Goal: Task Accomplishment & Management: Use online tool/utility

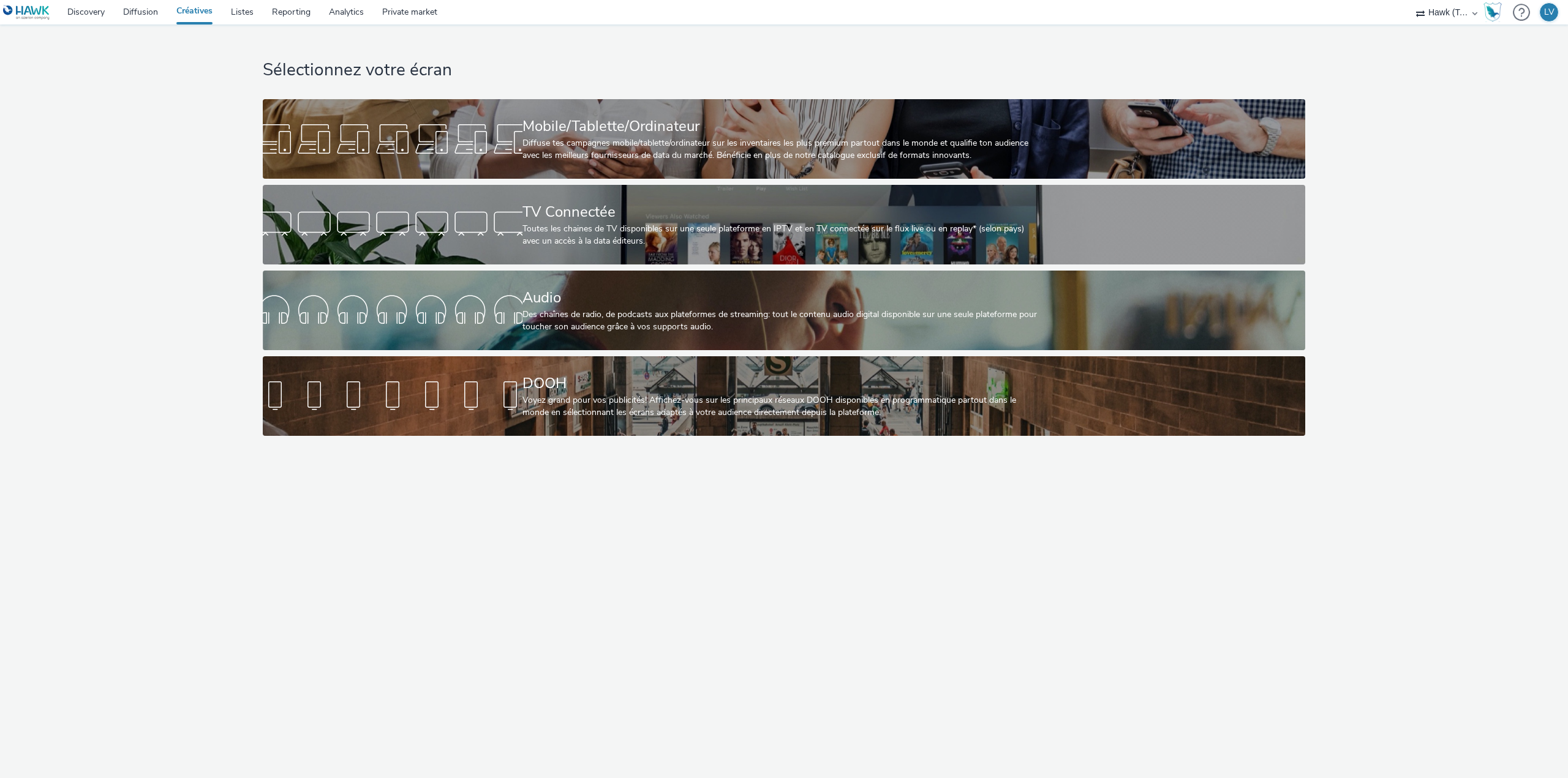
click at [542, 124] on div "Mobile/Tablette/Ordinateur" at bounding box center [782, 126] width 519 height 22
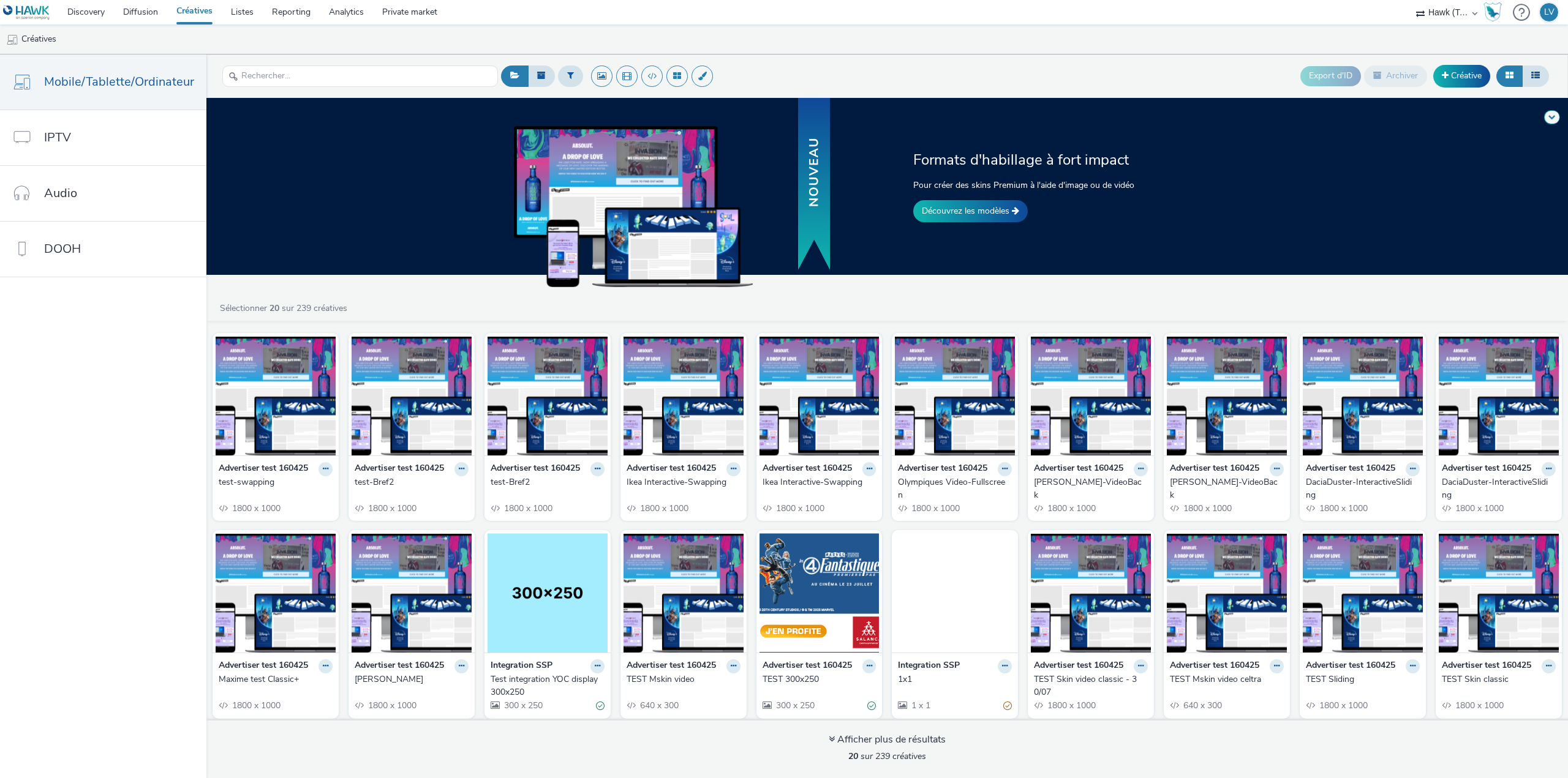
click at [696, 401] on img at bounding box center [683, 396] width 120 height 119
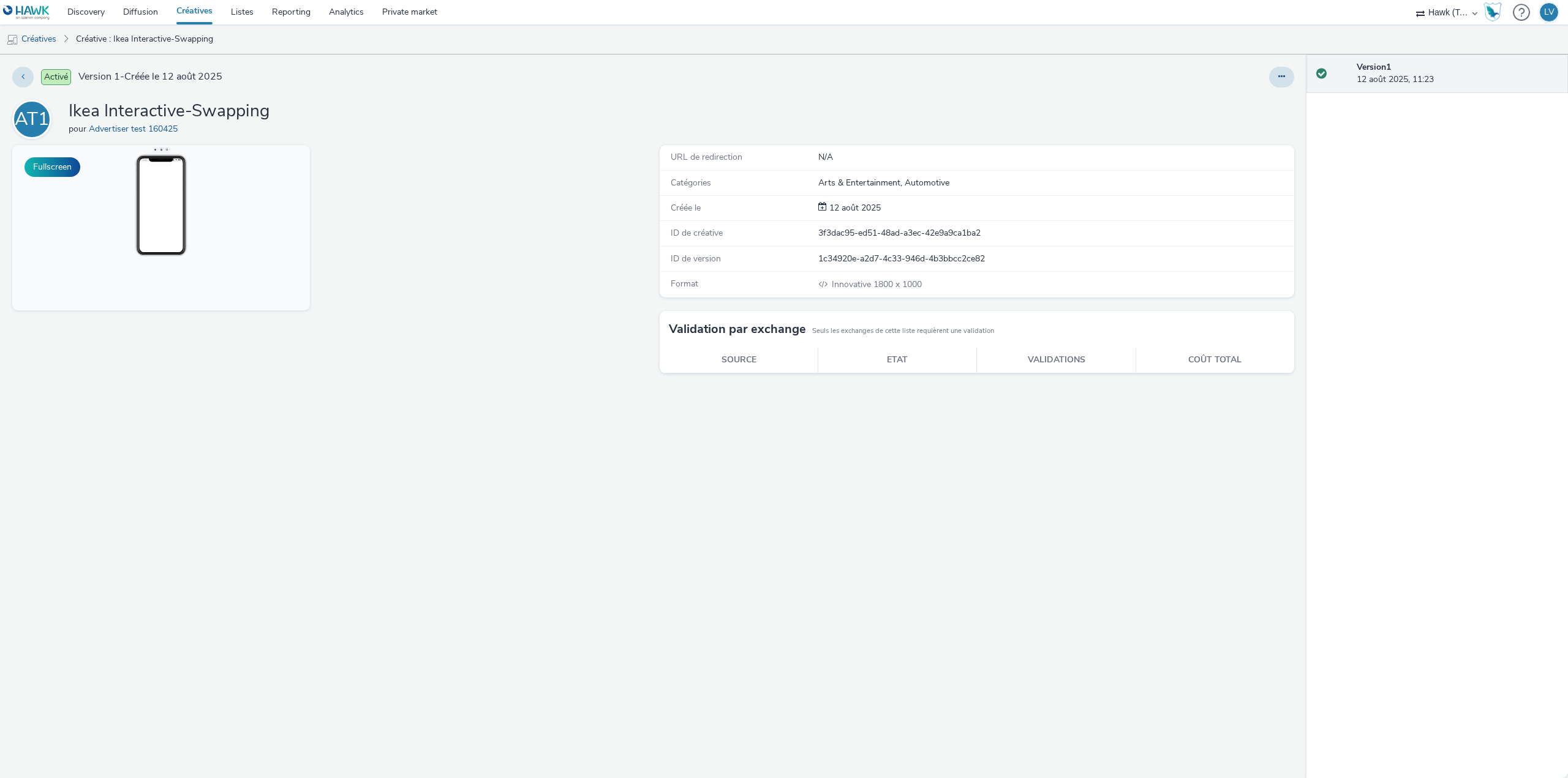
click at [41, 169] on button "Fullscreen" at bounding box center [52, 167] width 56 height 20
click at [1282, 74] on icon at bounding box center [1281, 77] width 7 height 9
click at [1267, 100] on link "Modifier" at bounding box center [1248, 101] width 92 height 25
click at [28, 80] on button at bounding box center [23, 77] width 22 height 21
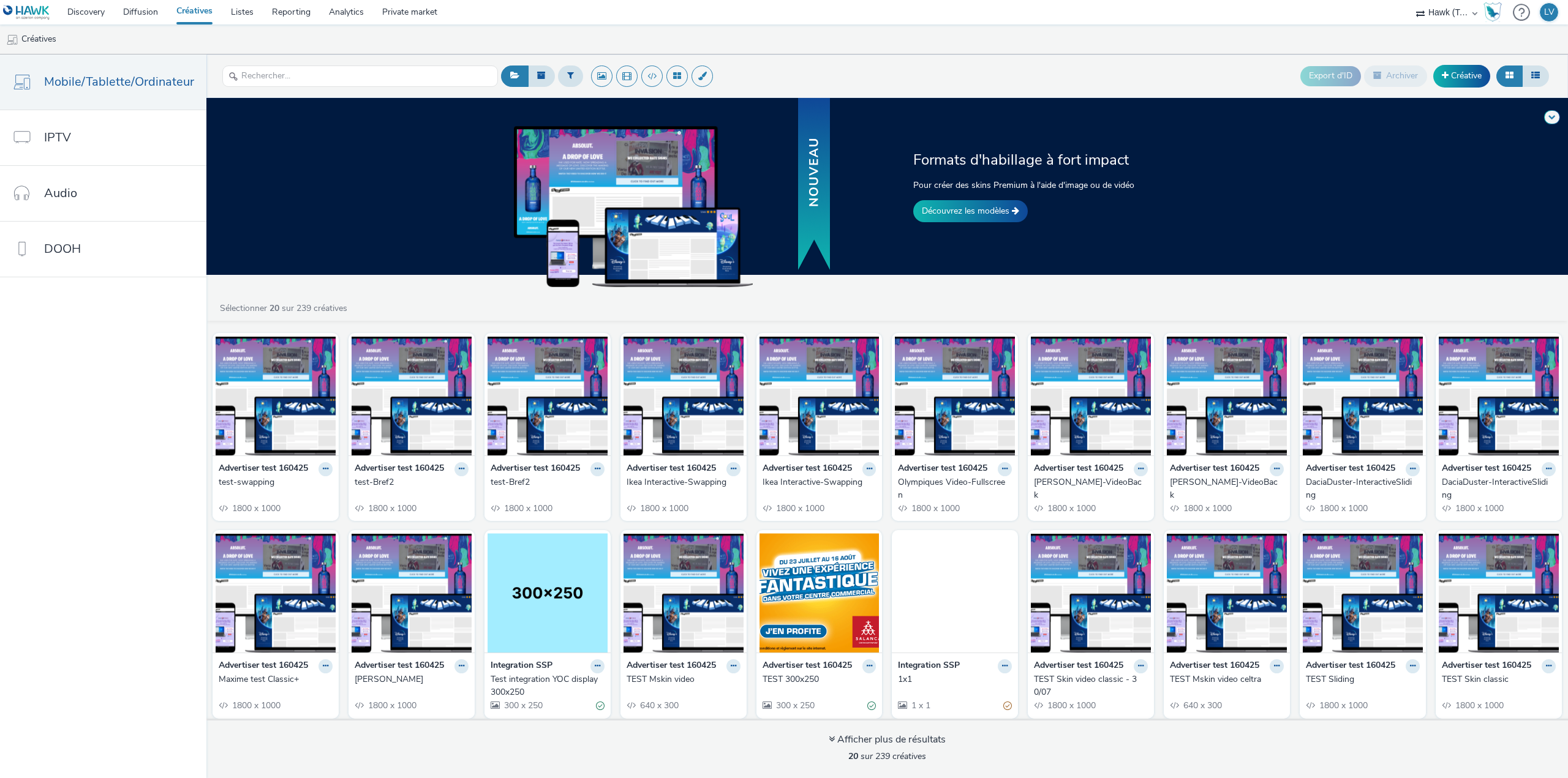
click at [107, 89] on span "Mobile/Tablette/Ordinateur" at bounding box center [119, 82] width 150 height 18
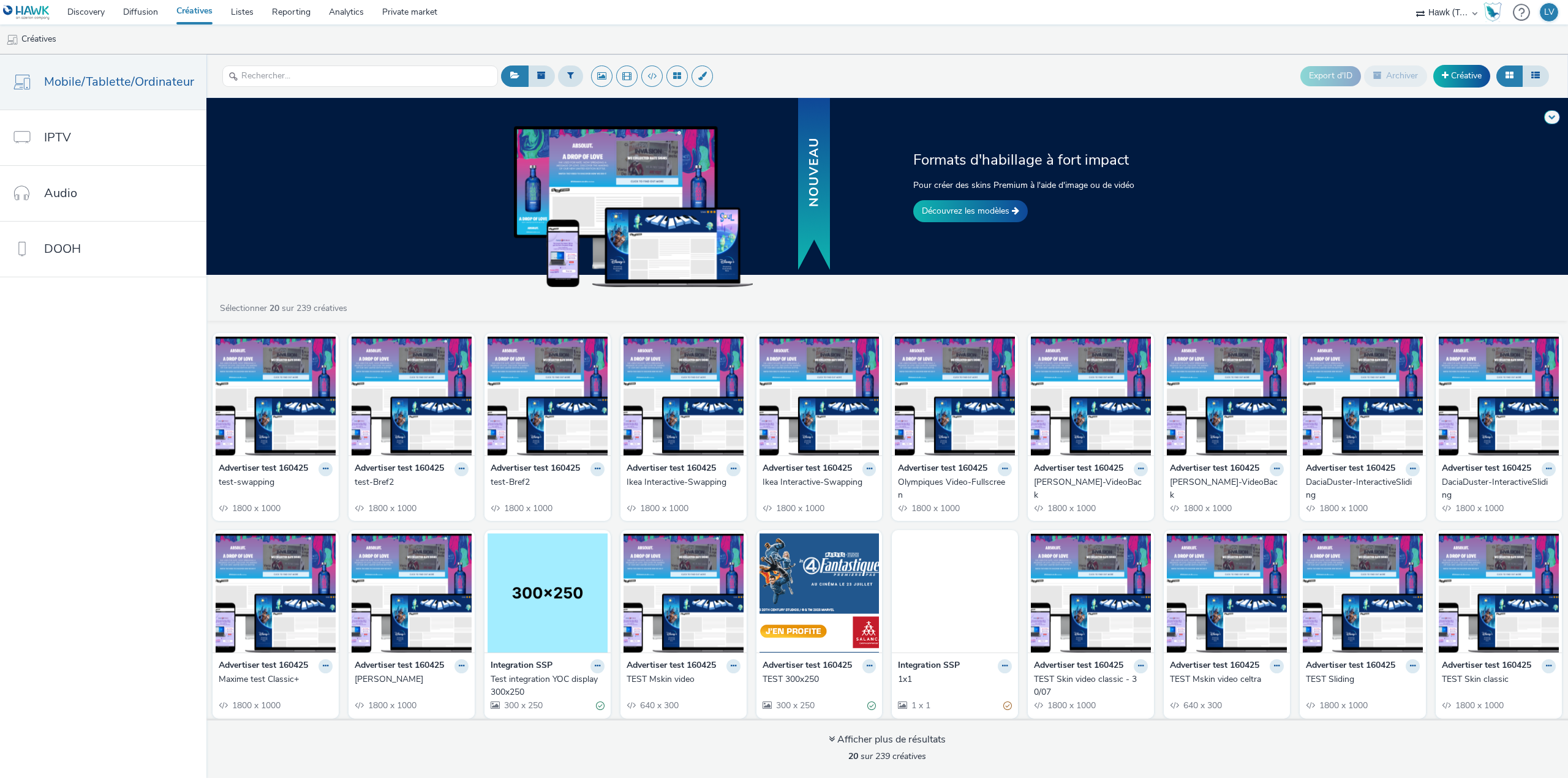
click at [943, 424] on img at bounding box center [954, 396] width 120 height 119
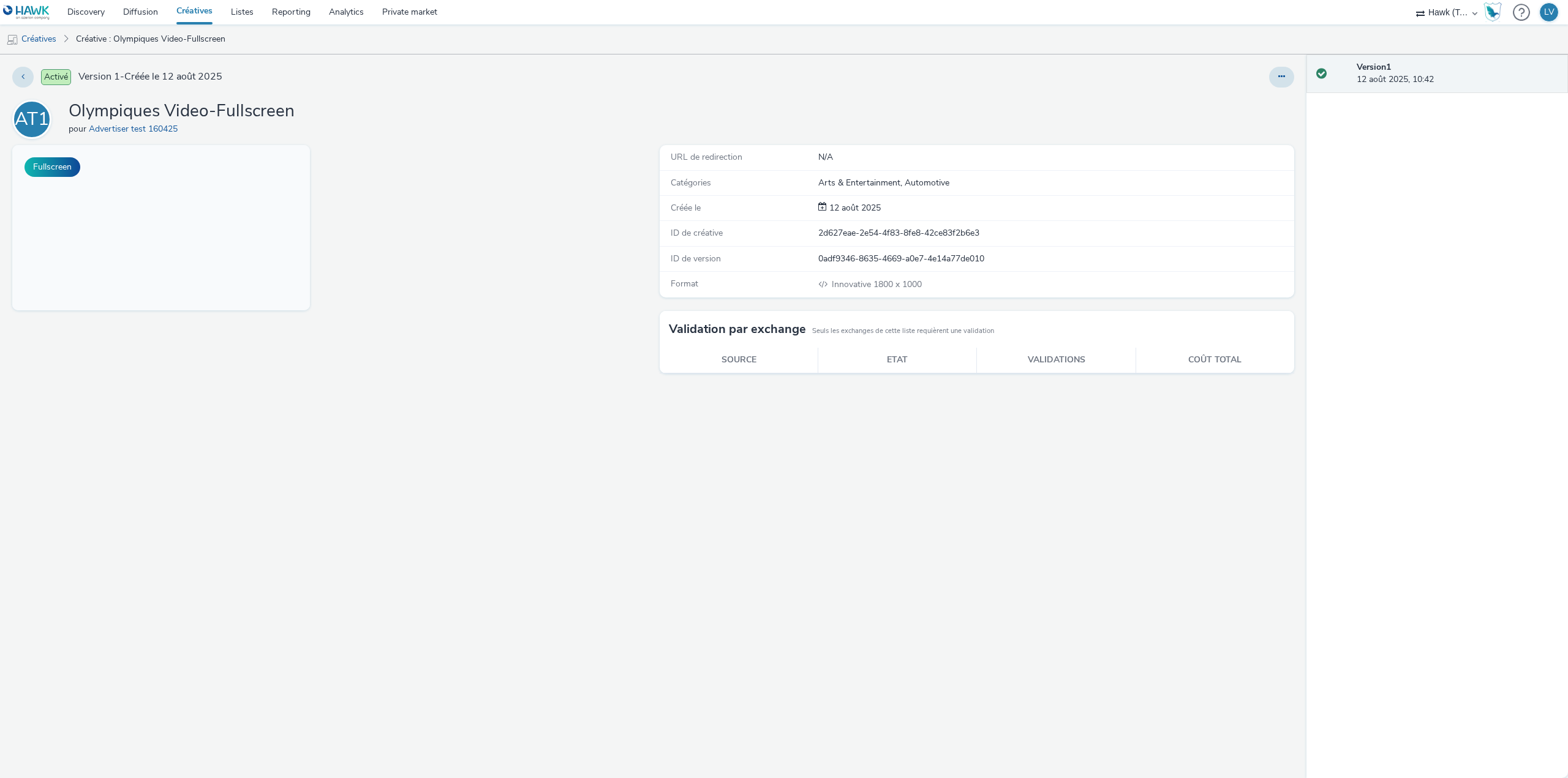
click at [65, 168] on button "Fullscreen" at bounding box center [52, 167] width 56 height 20
click at [1277, 79] on button at bounding box center [1281, 77] width 25 height 21
click at [1265, 107] on link "Modifier" at bounding box center [1248, 101] width 92 height 25
click at [27, 77] on button at bounding box center [23, 77] width 22 height 21
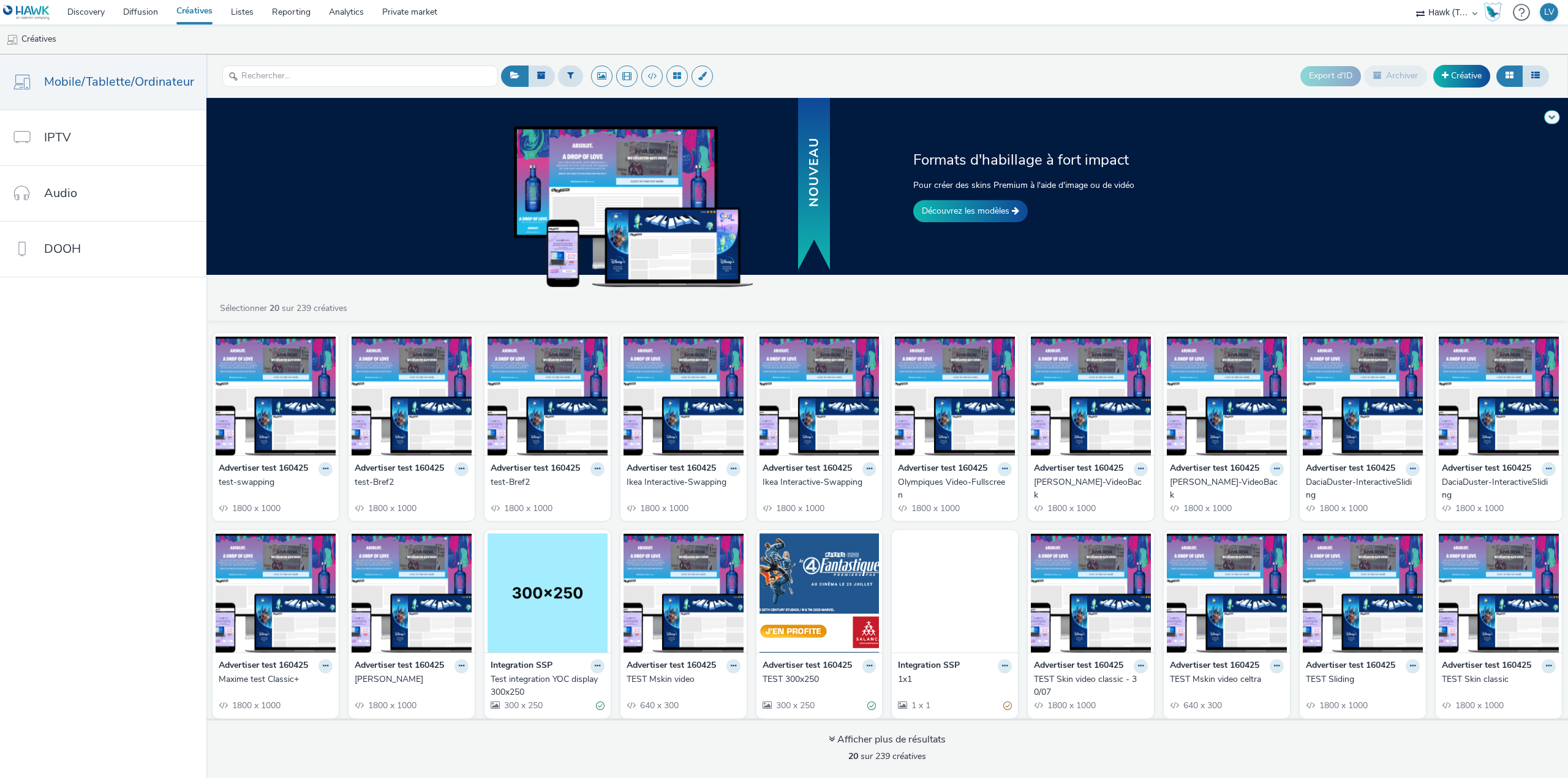
click at [333, 471] on button at bounding box center [325, 469] width 14 height 14
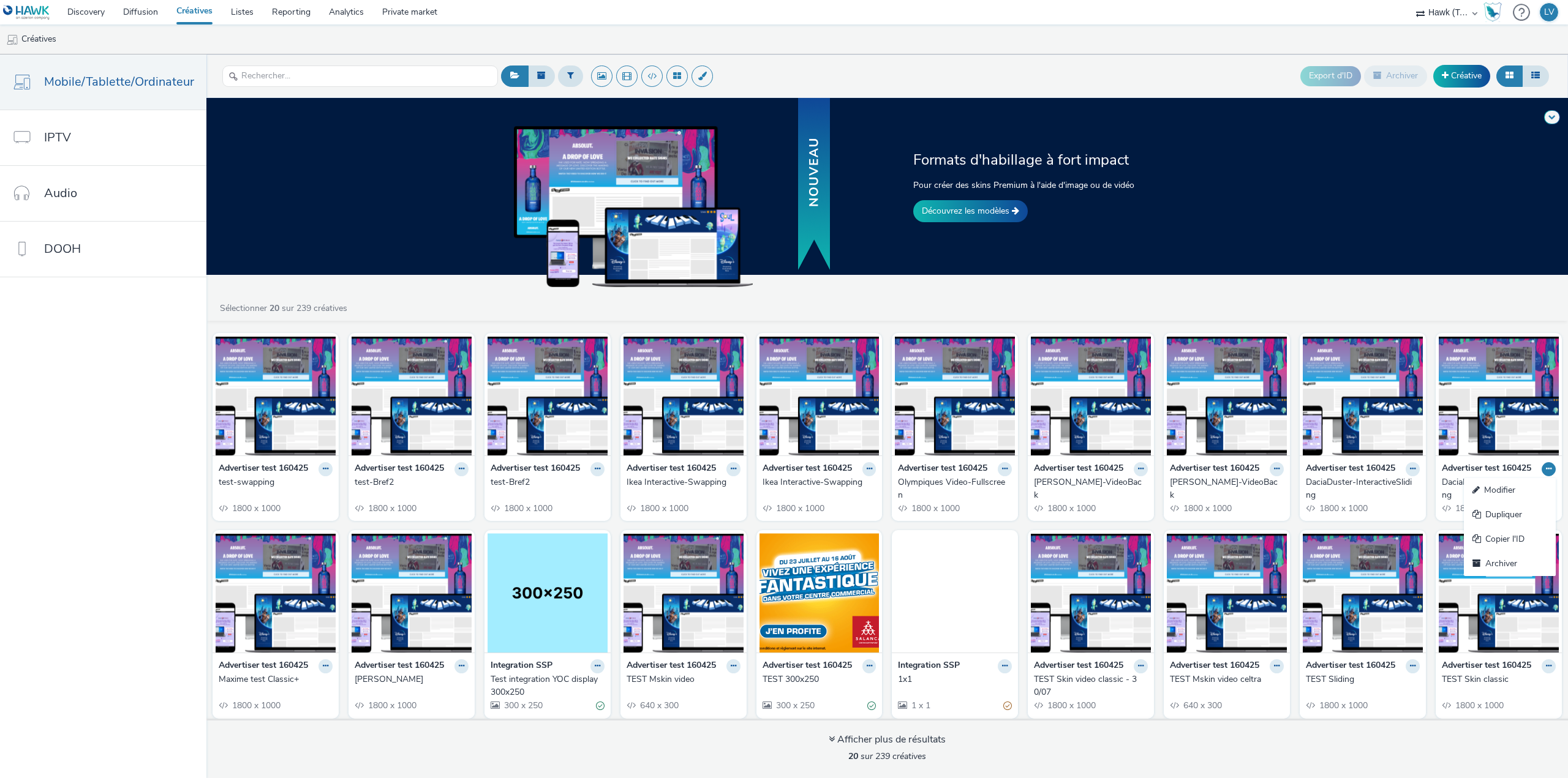
click at [1516, 546] on link "Copier l'ID" at bounding box center [1510, 540] width 92 height 25
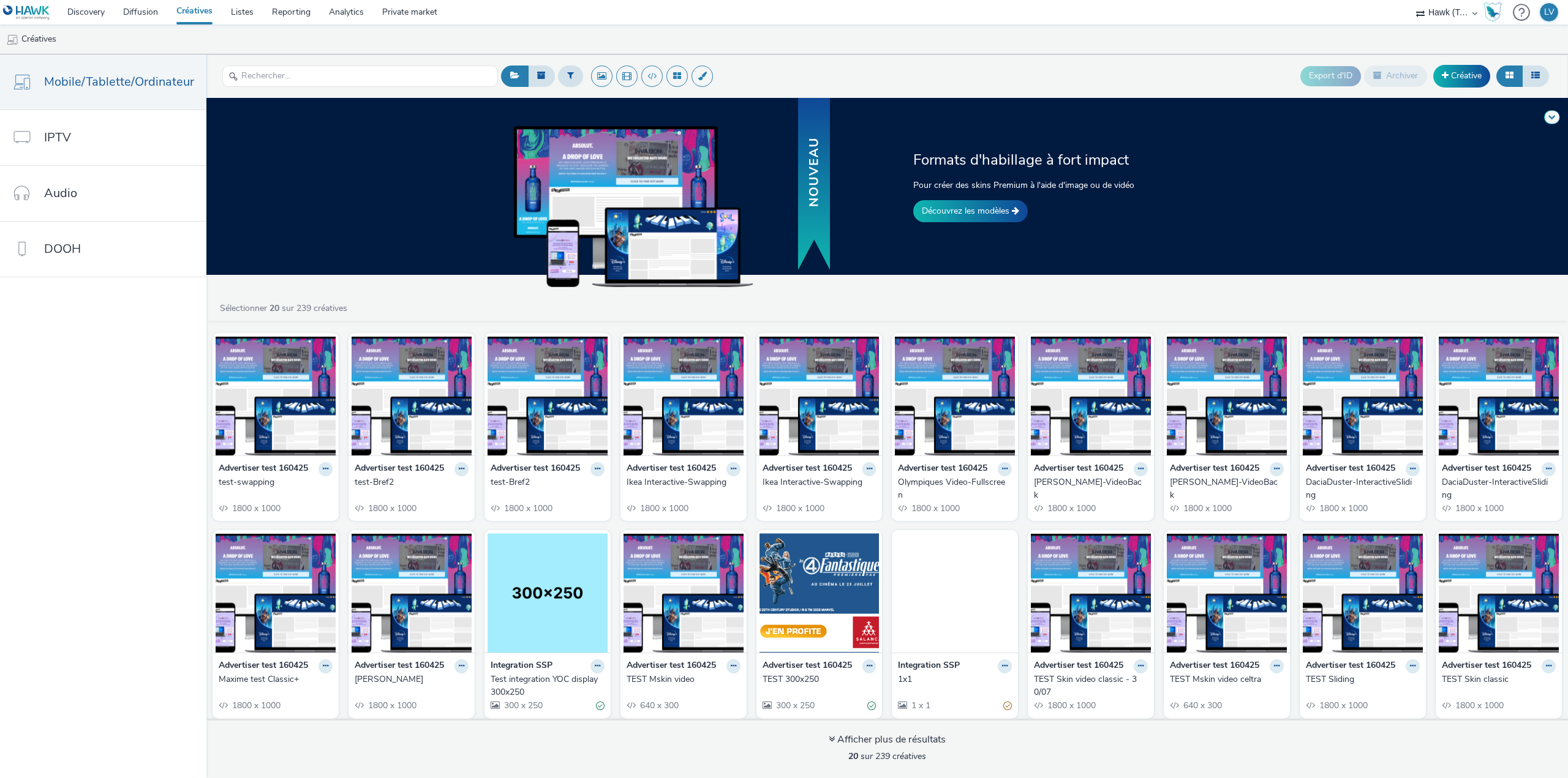
click at [1004, 208] on link "Découvrez les modèles" at bounding box center [970, 211] width 114 height 22
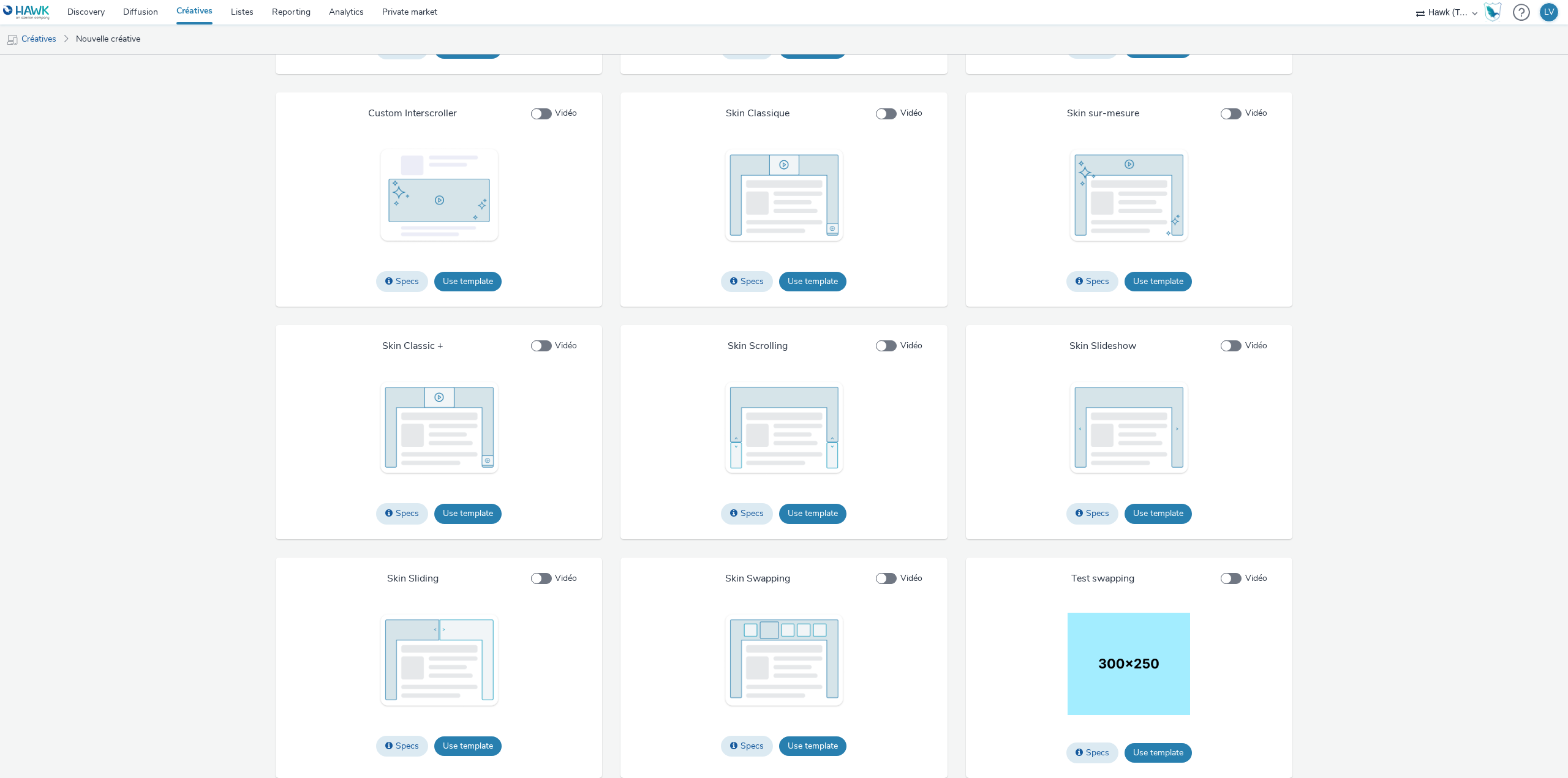
scroll to position [1457, 0]
click at [835, 746] on button "Use template" at bounding box center [813, 746] width 68 height 20
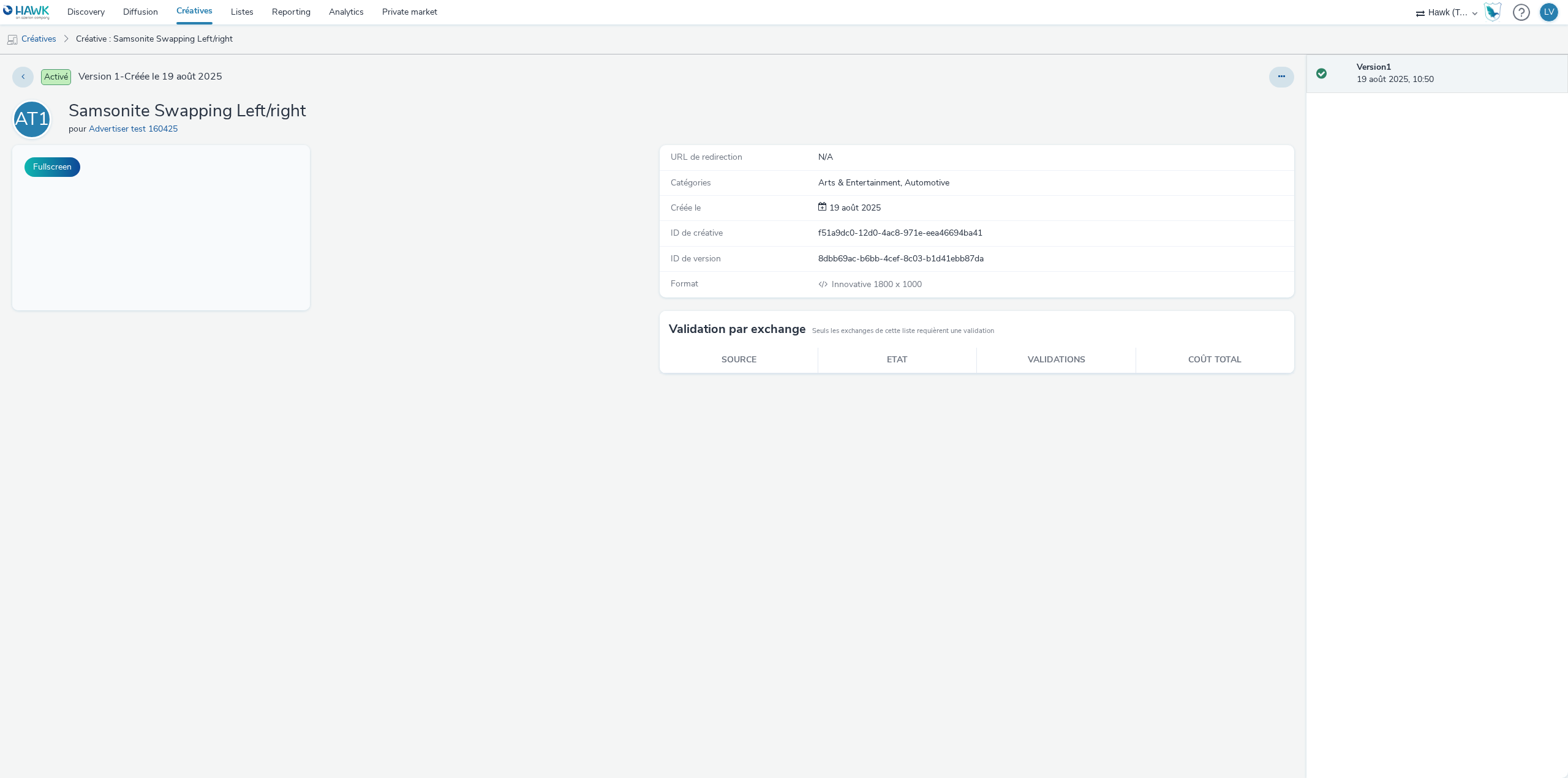
click at [56, 165] on button "Fullscreen" at bounding box center [52, 167] width 56 height 20
click at [1288, 78] on button at bounding box center [1281, 77] width 25 height 21
click at [1257, 102] on link "Modifier" at bounding box center [1248, 101] width 92 height 25
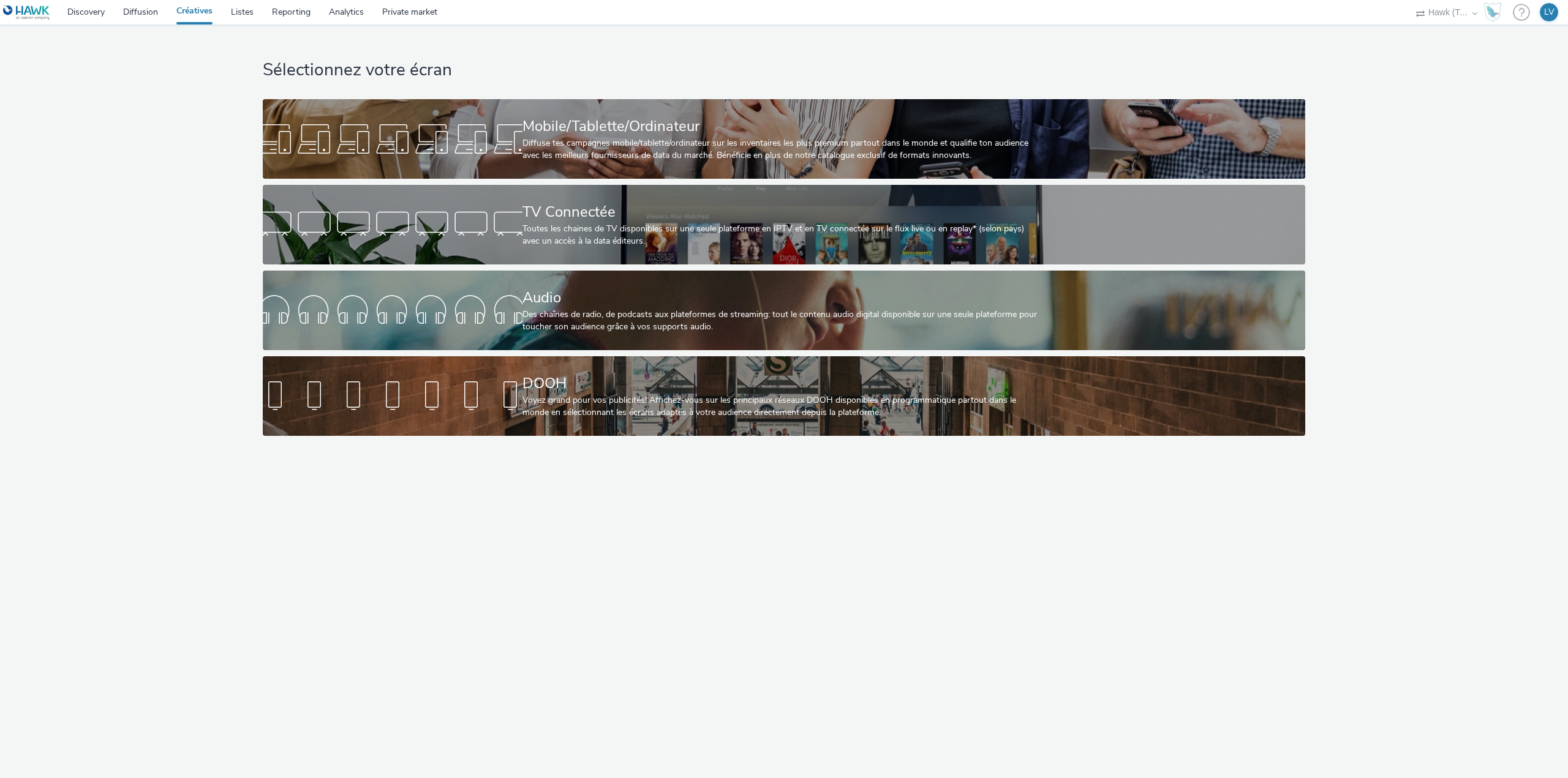
click at [580, 146] on div "Diffuse tes campagnes mobile/tablette/ordinateur sur les inventaires les plus p…" at bounding box center [782, 149] width 519 height 25
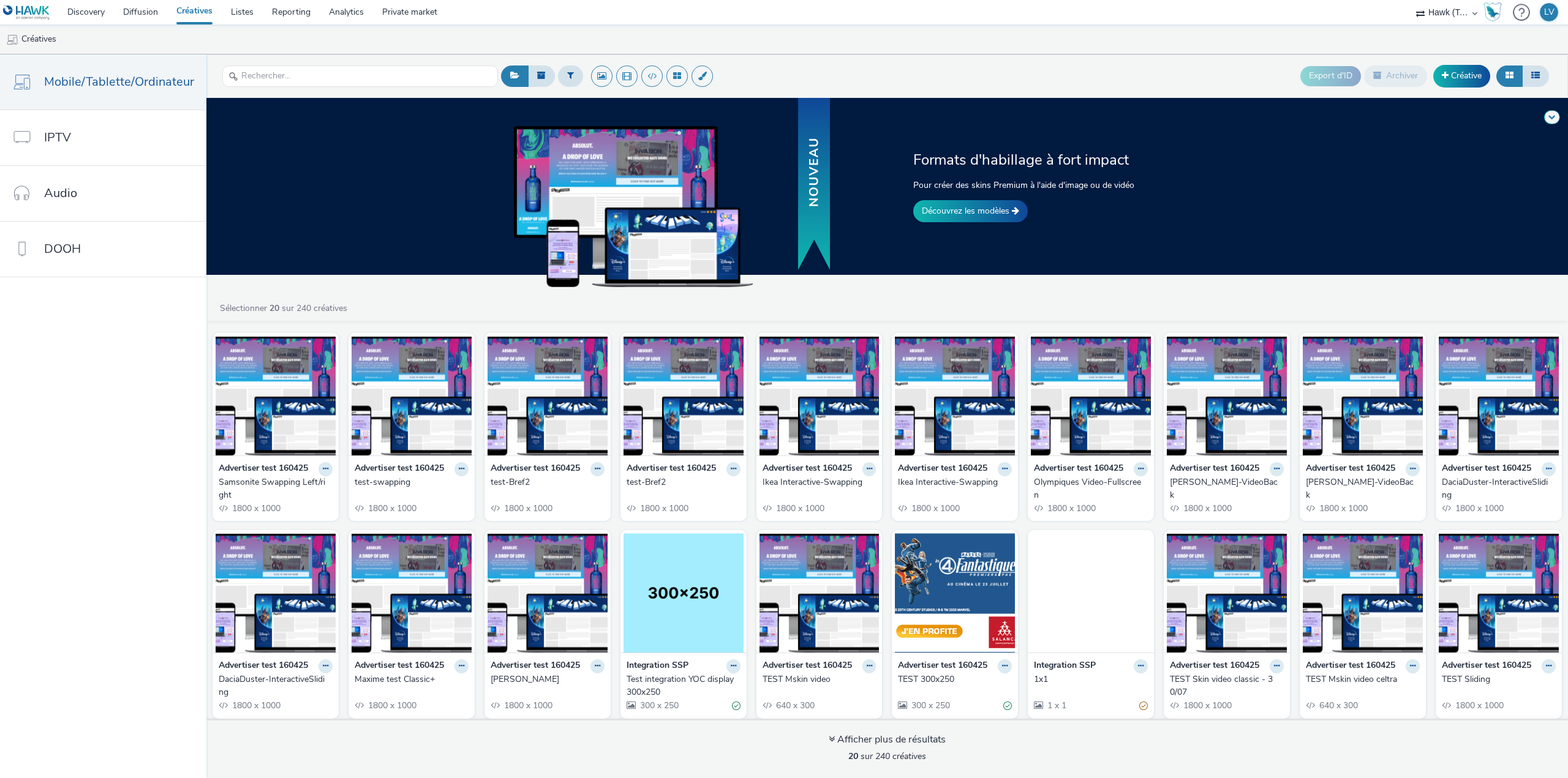
click at [941, 206] on link "Découvrez les modèles" at bounding box center [970, 211] width 114 height 22
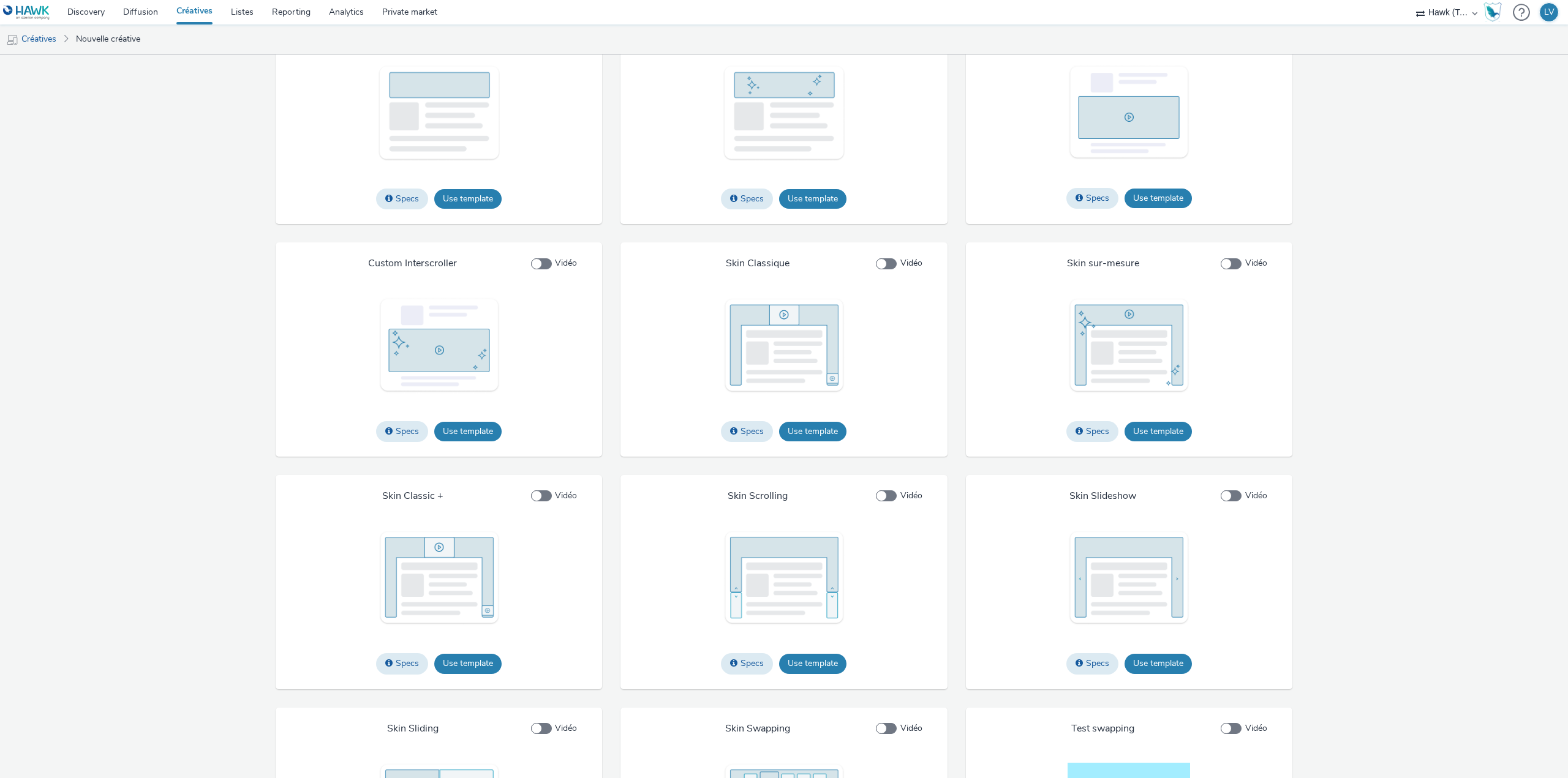
scroll to position [1273, 0]
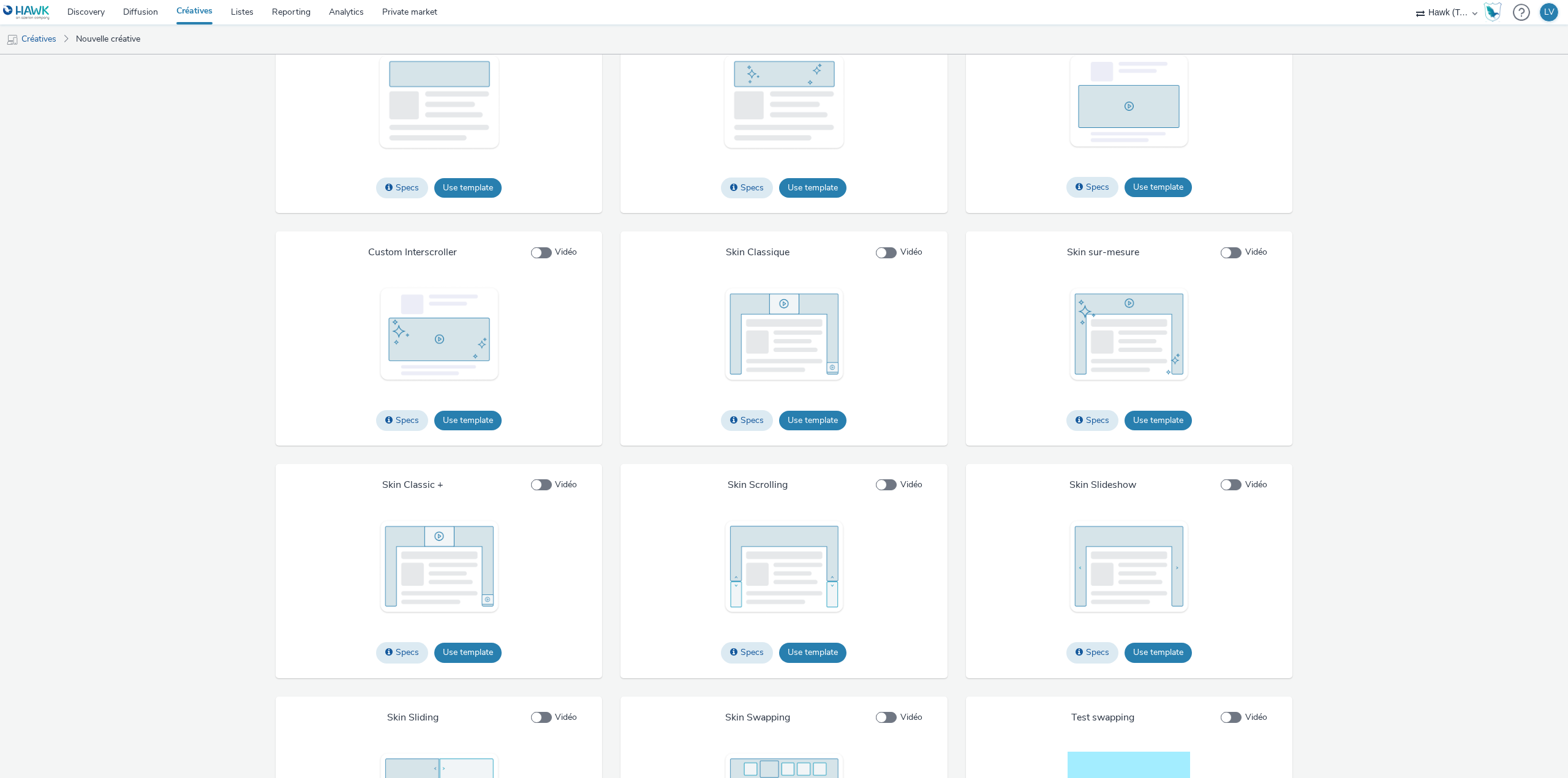
click at [1163, 430] on button "Use template" at bounding box center [1158, 420] width 68 height 20
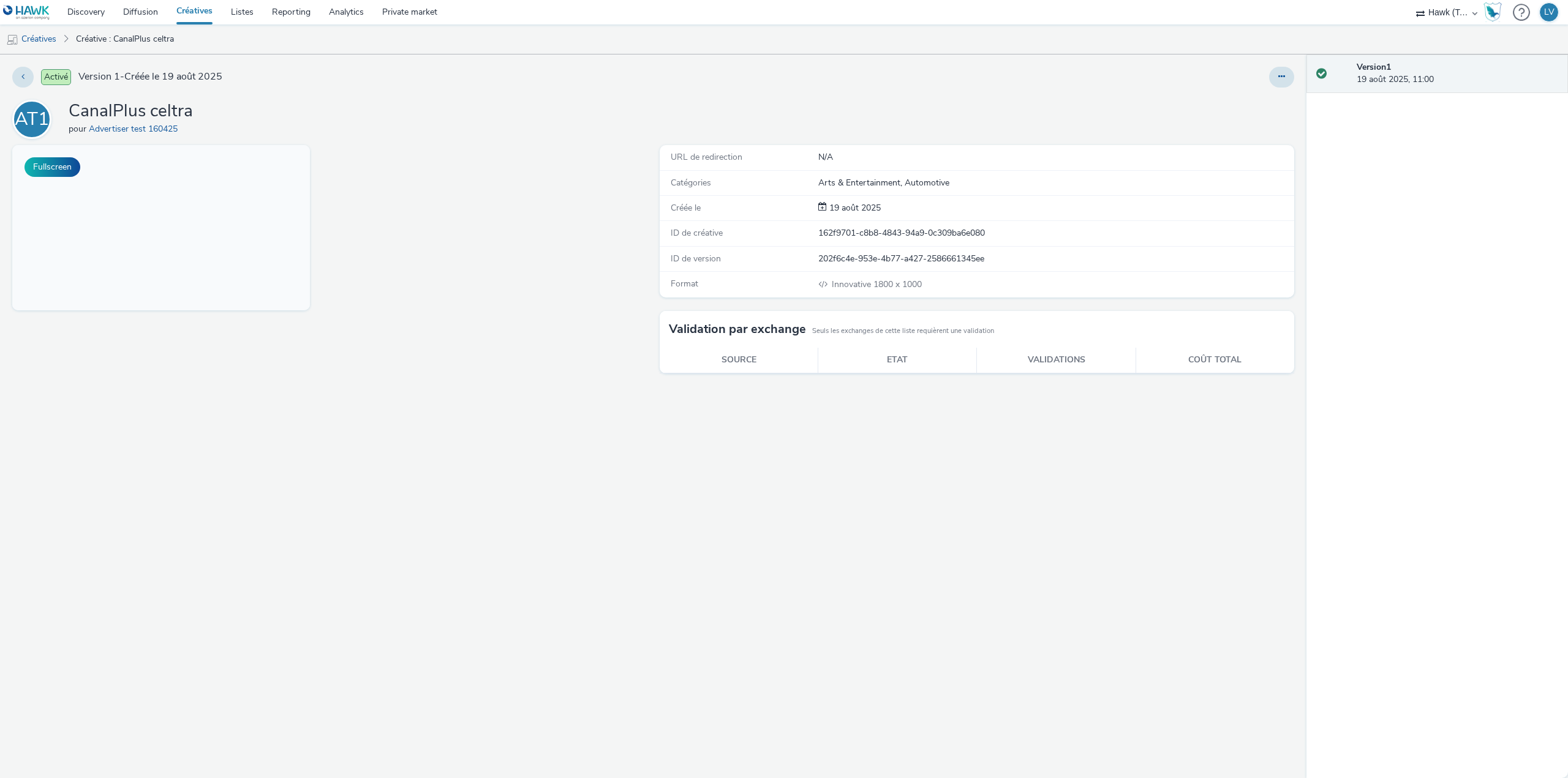
click at [54, 168] on button "Fullscreen" at bounding box center [52, 167] width 56 height 20
click at [53, 170] on button "Fullscreen" at bounding box center [52, 167] width 56 height 20
